Goal: Task Accomplishment & Management: Complete application form

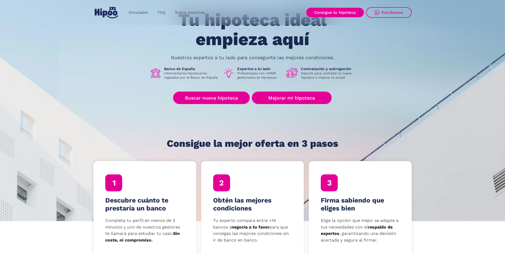
scroll to position [80, 0]
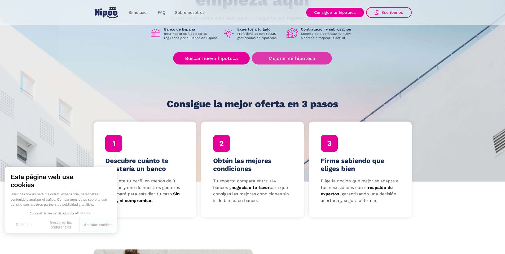
click at [281, 57] on link "Mejorar mi hipoteca" at bounding box center [292, 58] width 80 height 12
click at [280, 57] on link "Mejorar mi hipoteca" at bounding box center [292, 58] width 80 height 12
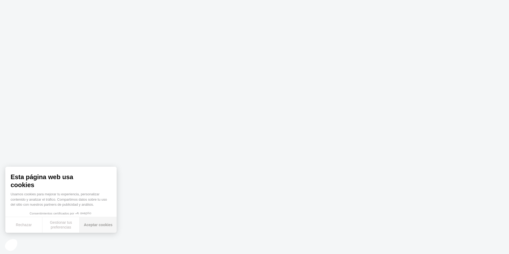
click at [95, 225] on button "Aceptar cookies" at bounding box center [98, 225] width 37 height 16
